Goal: Task Accomplishment & Management: Complete application form

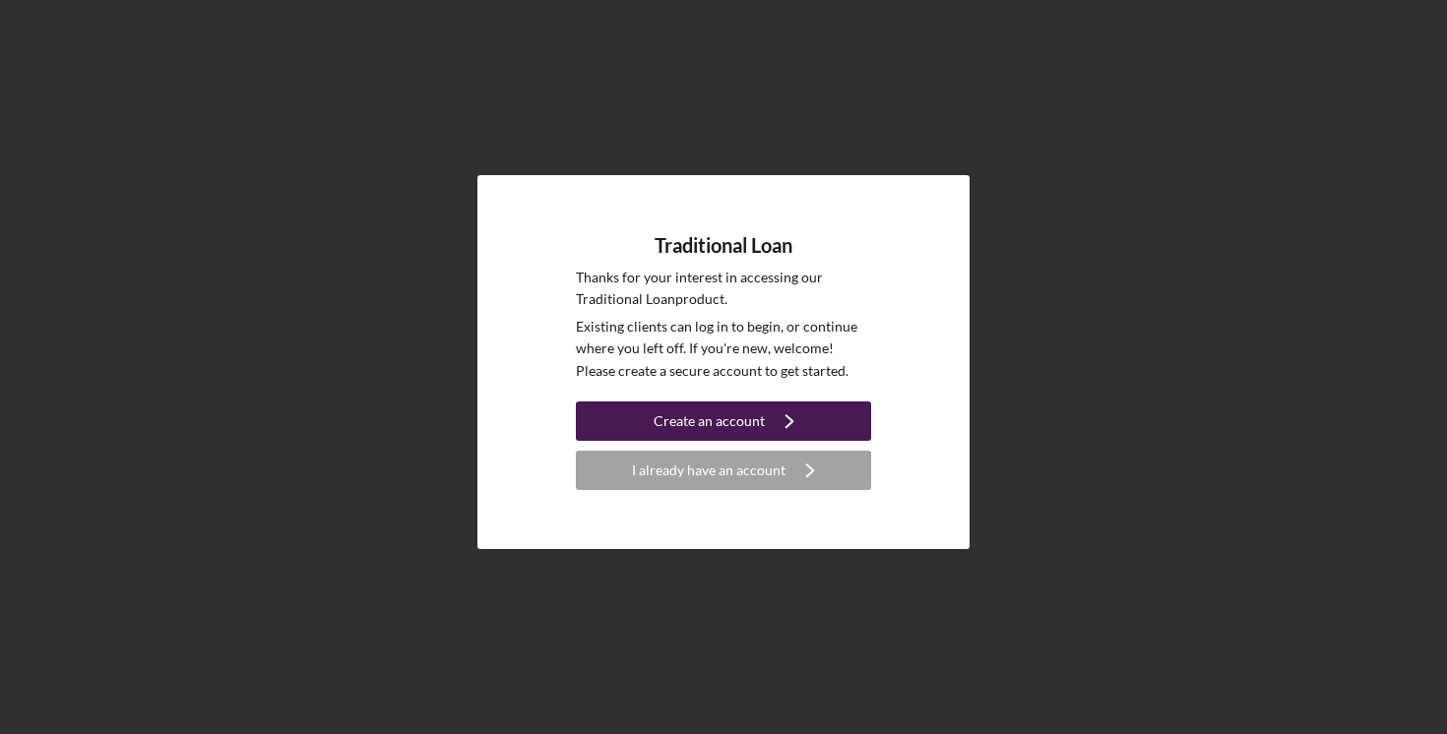
click at [683, 417] on div "Create an account" at bounding box center [708, 420] width 111 height 39
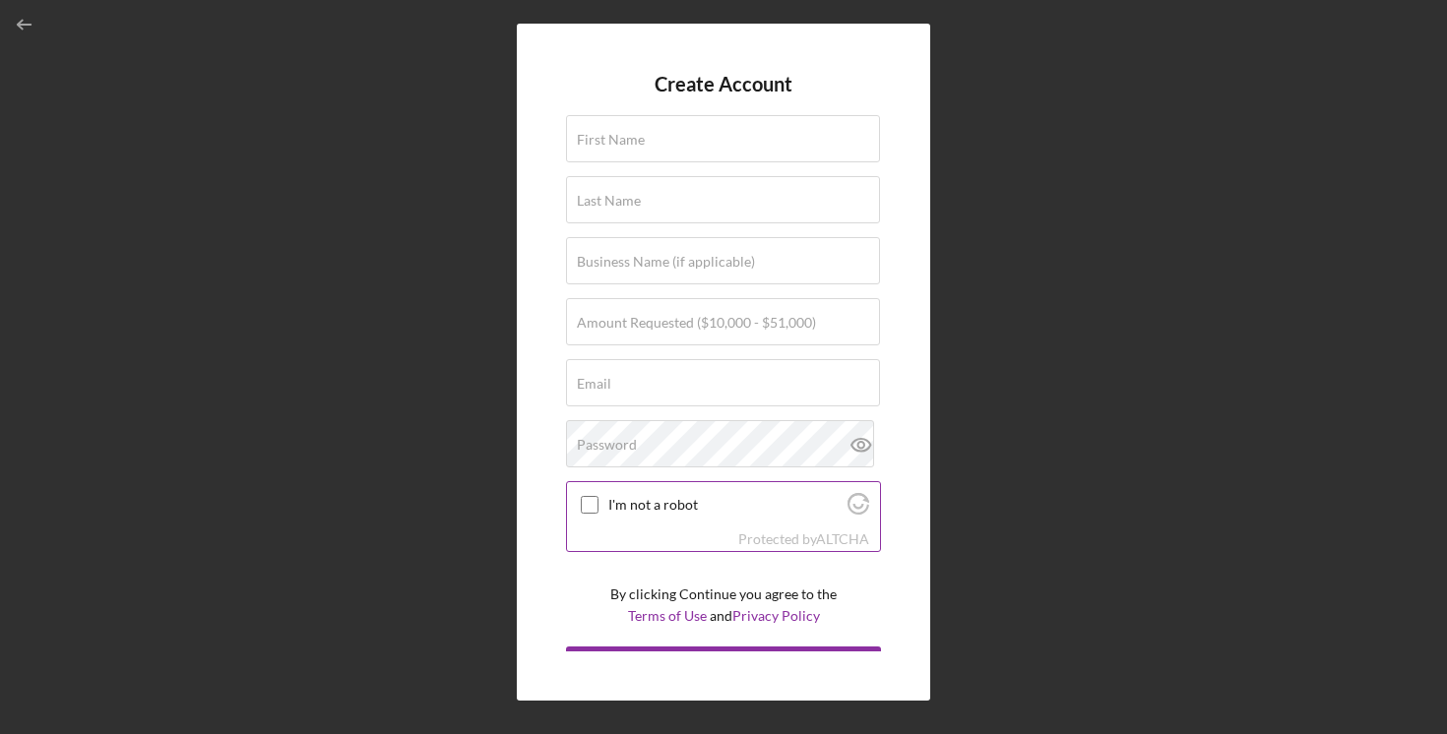
scroll to position [33, 0]
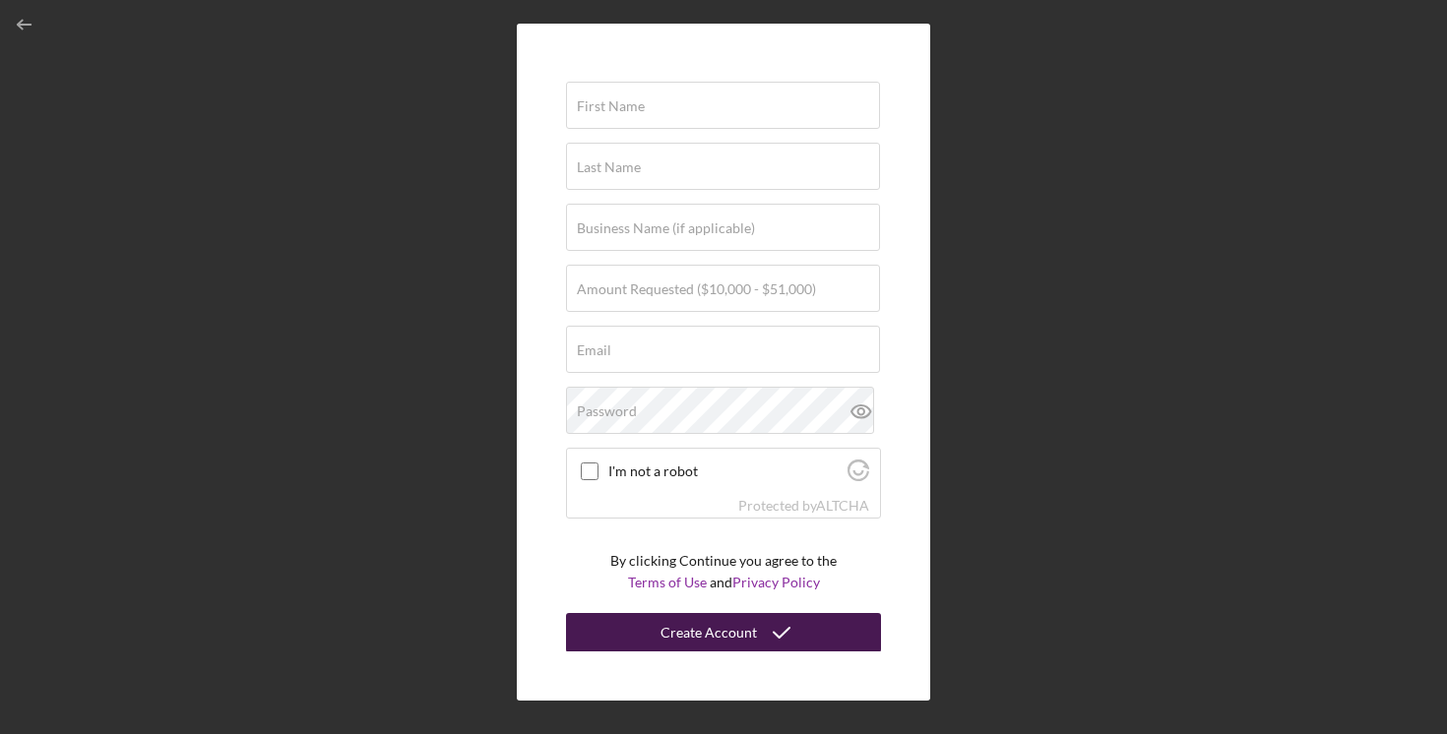
click at [680, 616] on div "Create Account" at bounding box center [708, 632] width 96 height 39
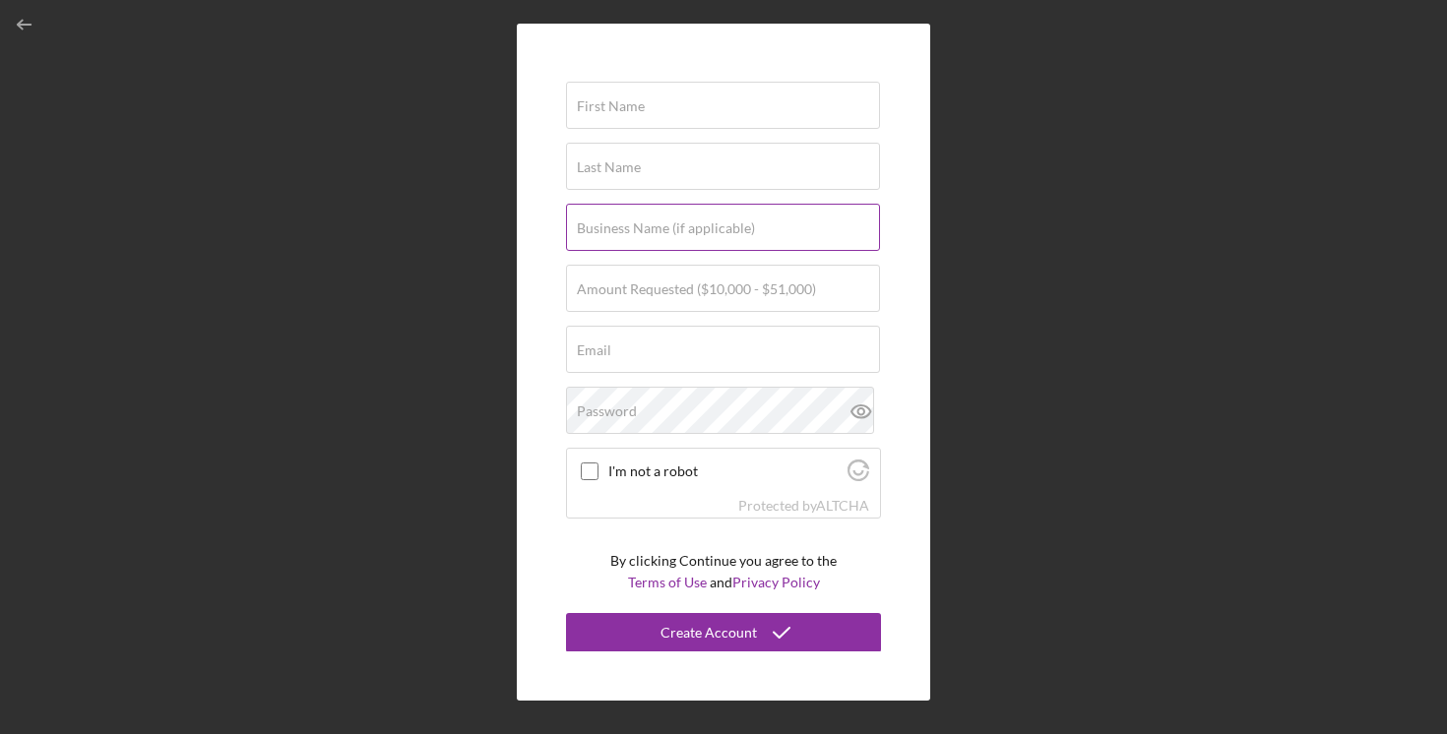
scroll to position [0, 0]
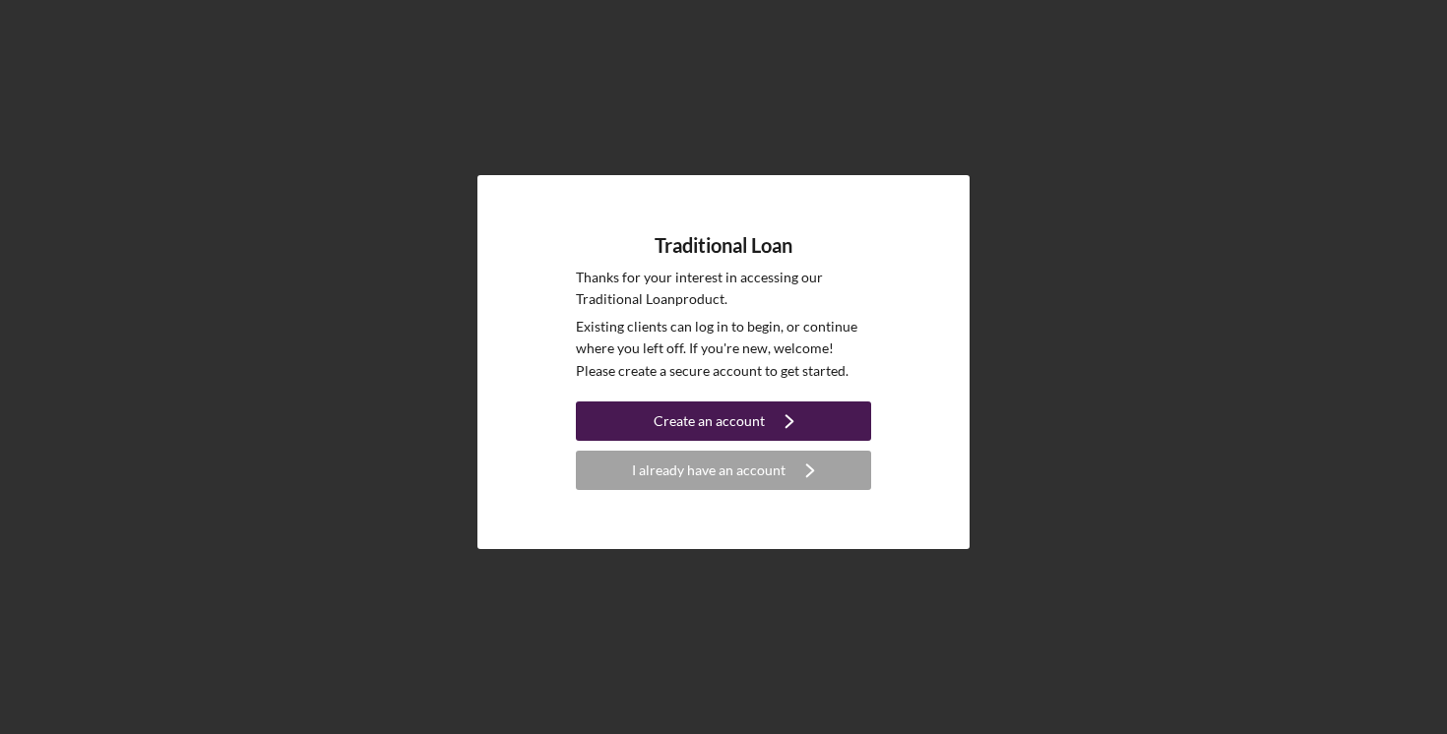
click at [779, 407] on icon "Icon/Navigate" at bounding box center [789, 421] width 49 height 49
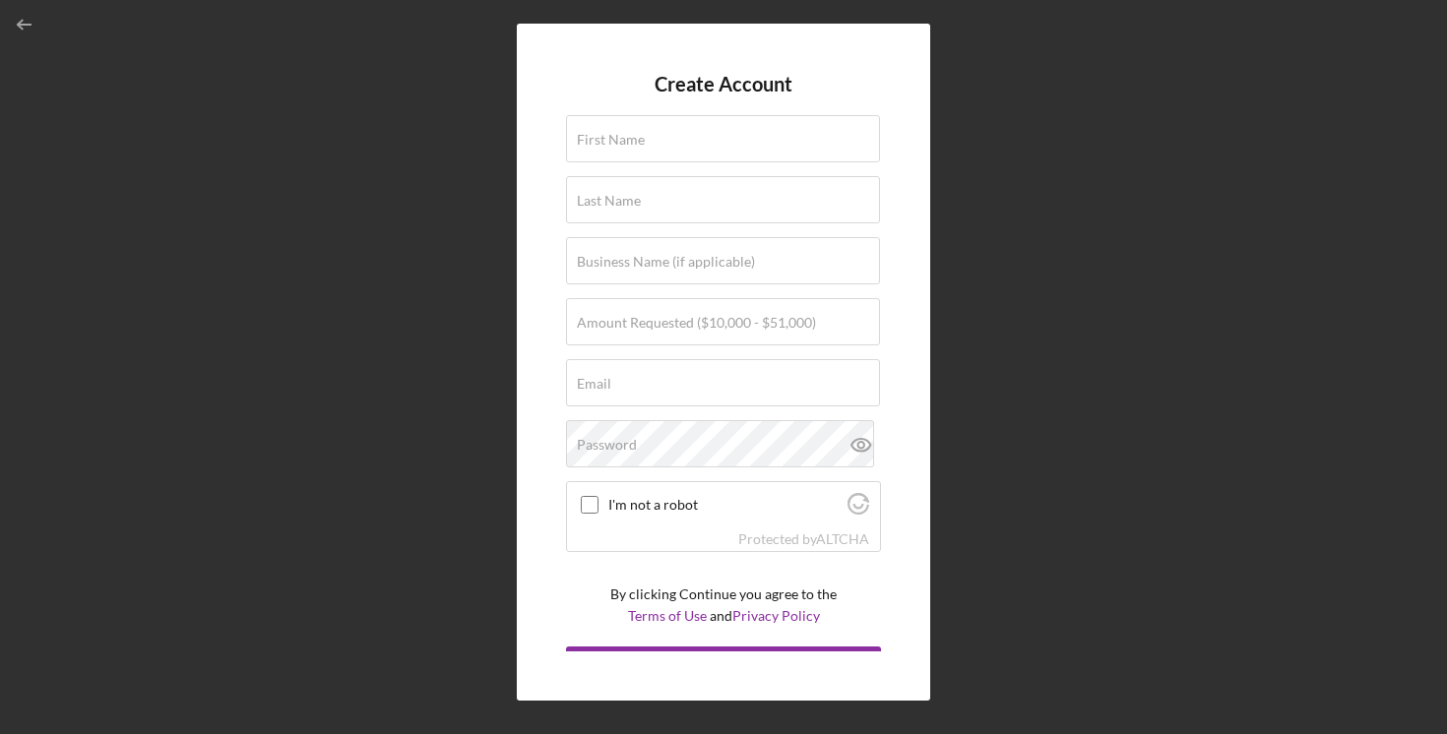
scroll to position [33, 0]
